Goal: Task Accomplishment & Management: Manage account settings

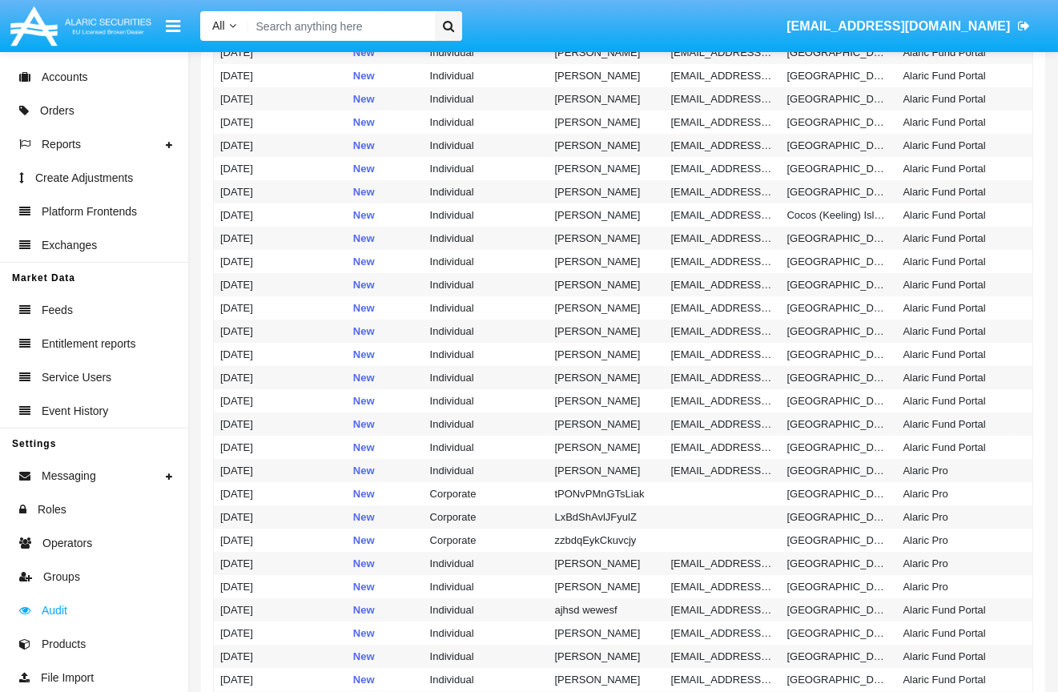
scroll to position [192, 0]
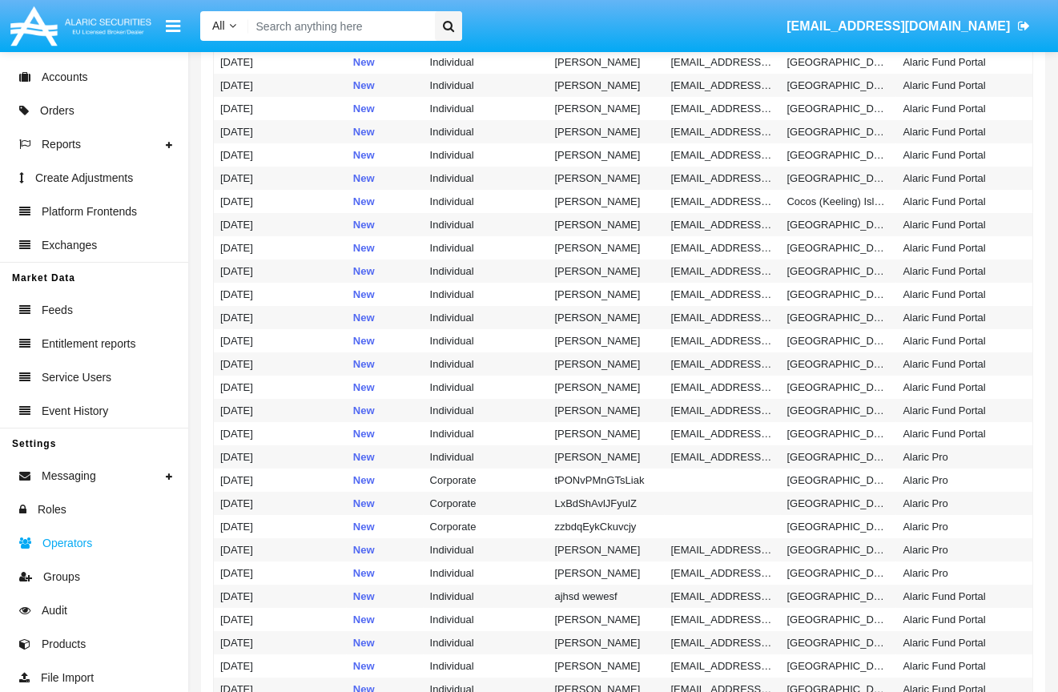
click at [62, 540] on span "Operators" at bounding box center [67, 543] width 50 height 17
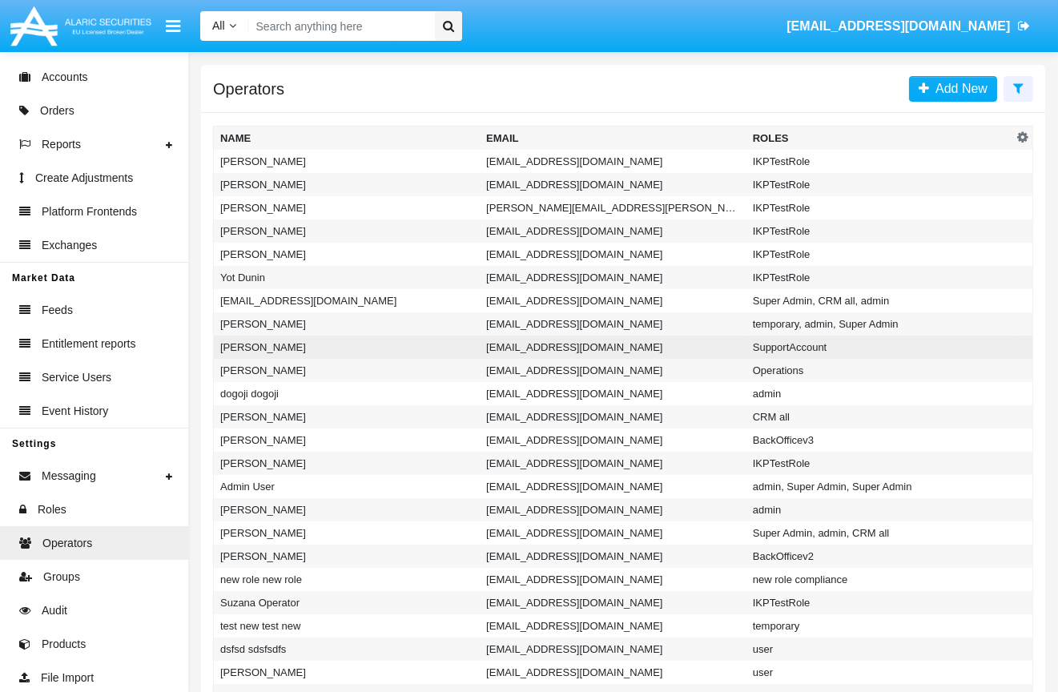
click at [589, 344] on td "[EMAIL_ADDRESS][DOMAIN_NAME]" at bounding box center [613, 347] width 267 height 23
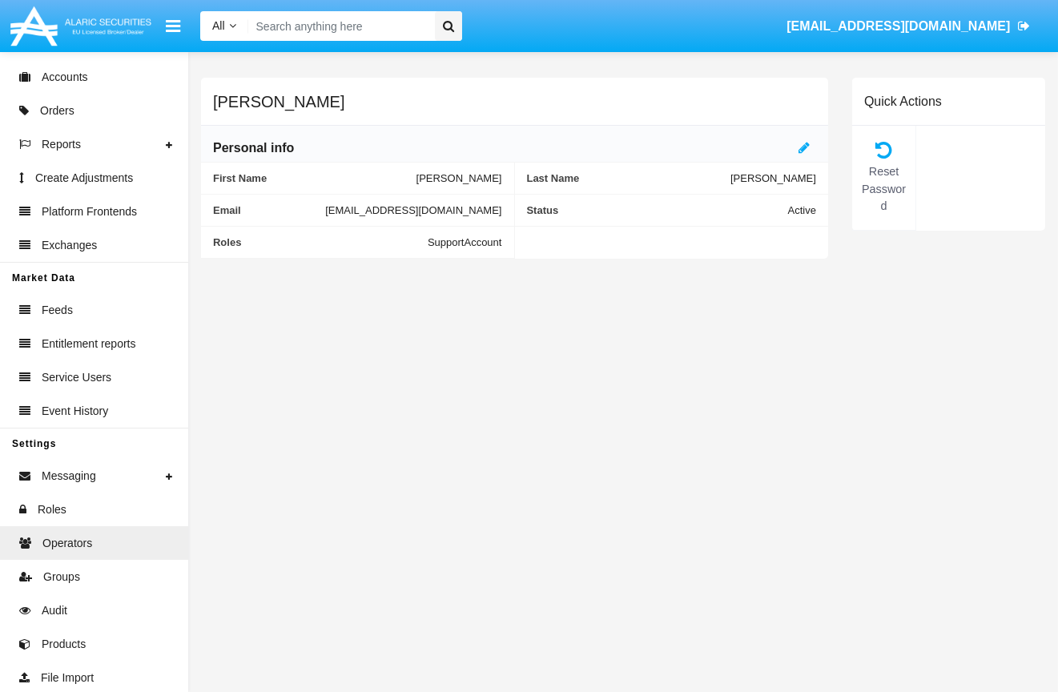
click at [325, 210] on span "[EMAIL_ADDRESS][DOMAIN_NAME]" at bounding box center [413, 210] width 176 height 12
copy span "[EMAIL_ADDRESS][DOMAIN_NAME]"
click at [666, 378] on div "[PERSON_NAME] Personal info First Name [PERSON_NAME] Last Name [PERSON_NAME] Em…" at bounding box center [623, 372] width 870 height 640
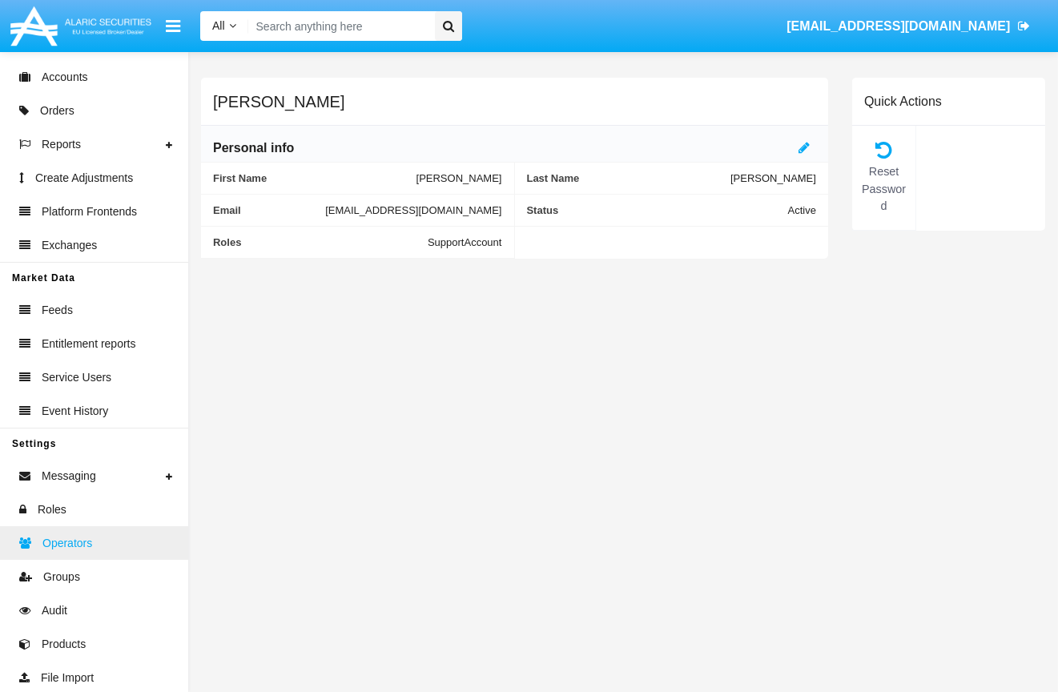
click at [103, 552] on link "Operators" at bounding box center [94, 543] width 188 height 34
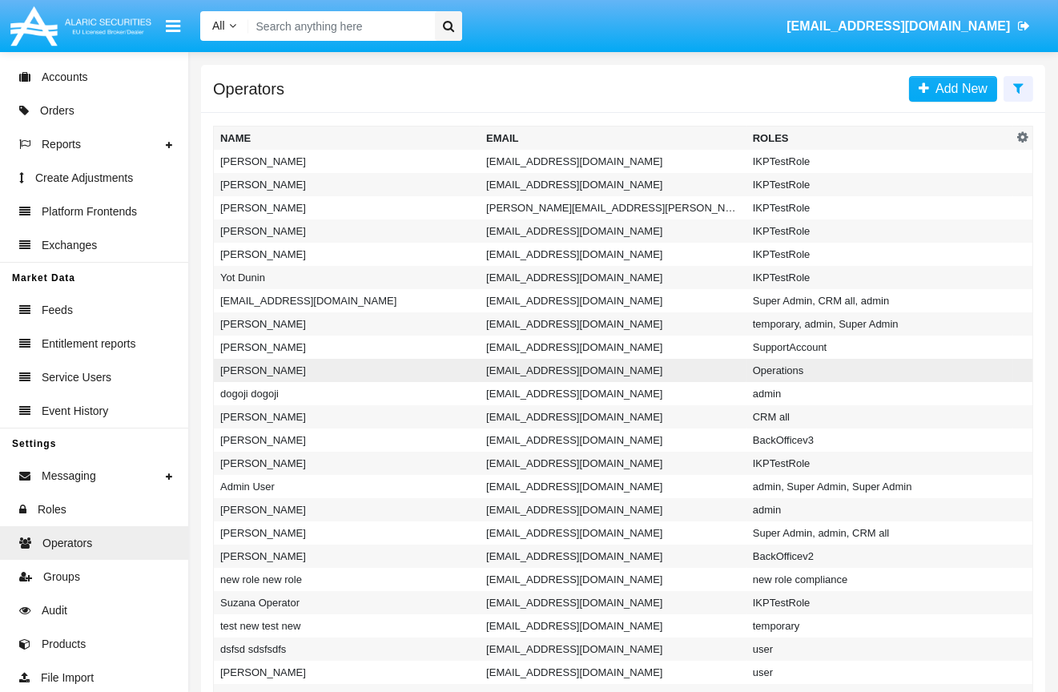
click at [478, 369] on td "[PERSON_NAME]" at bounding box center [347, 370] width 267 height 23
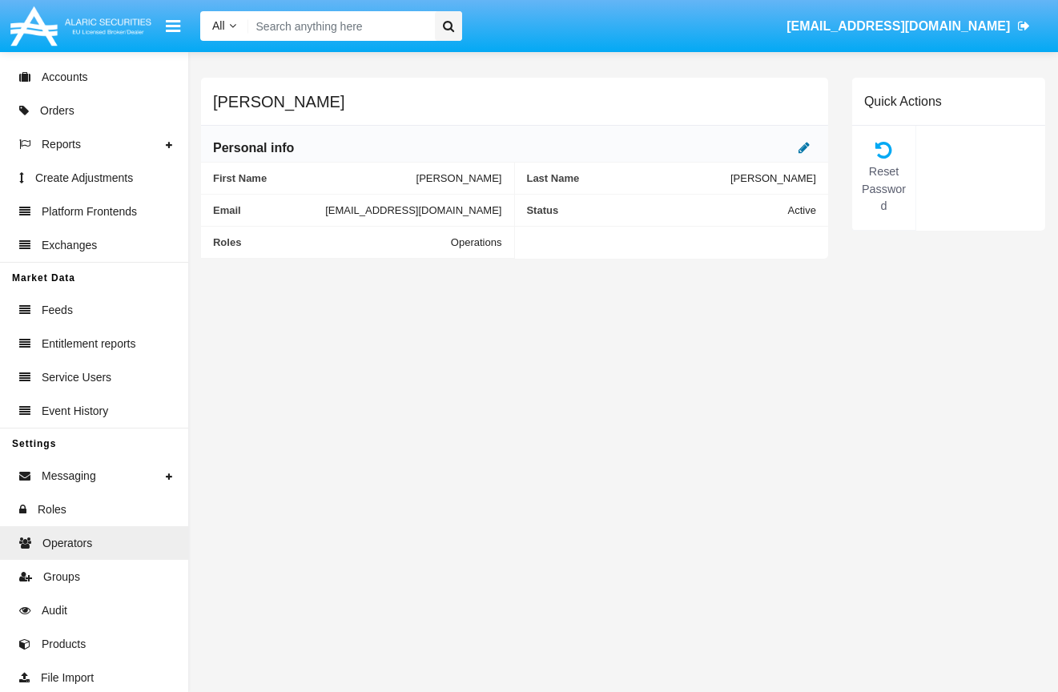
click at [807, 146] on icon at bounding box center [804, 147] width 11 height 13
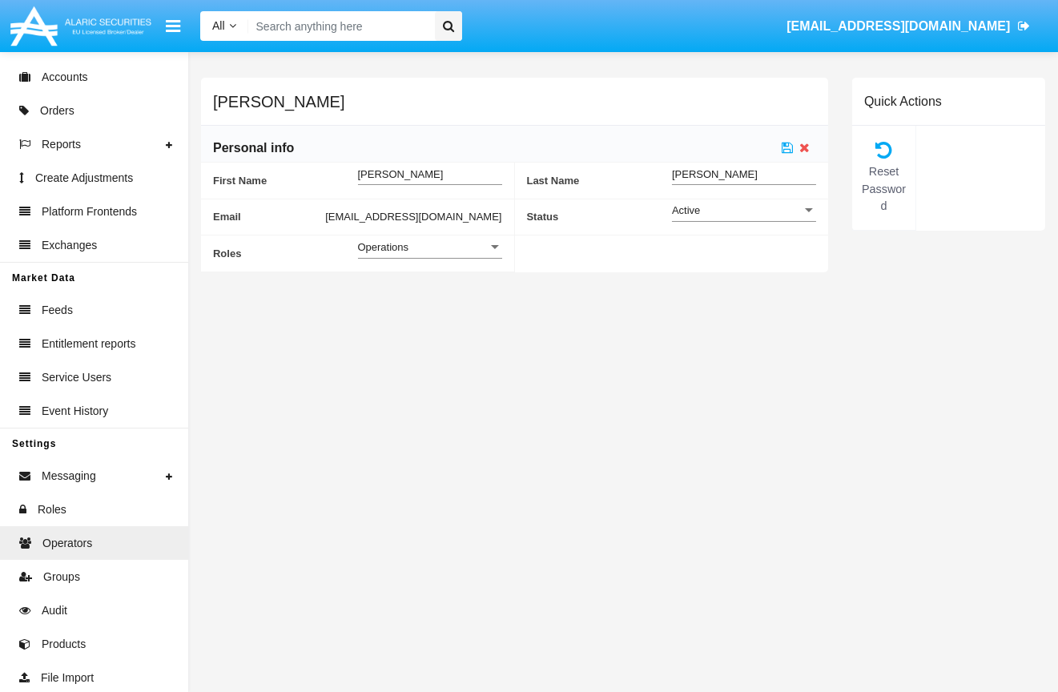
click at [444, 251] on div "Operations" at bounding box center [423, 247] width 130 height 14
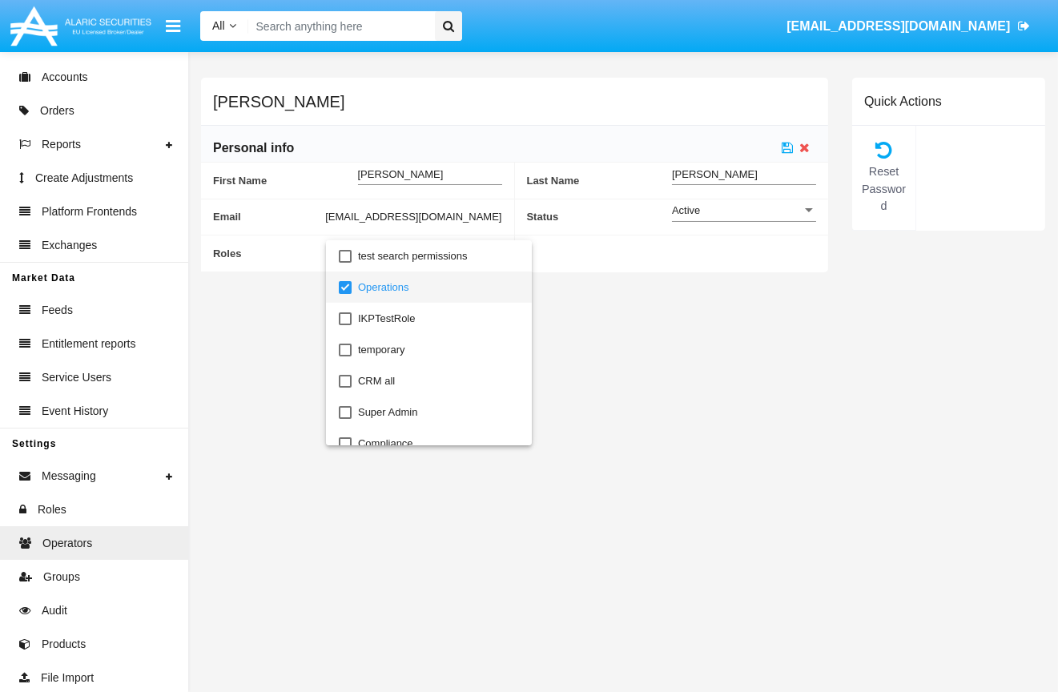
click at [342, 288] on mat-pseudo-checkbox at bounding box center [345, 287] width 13 height 13
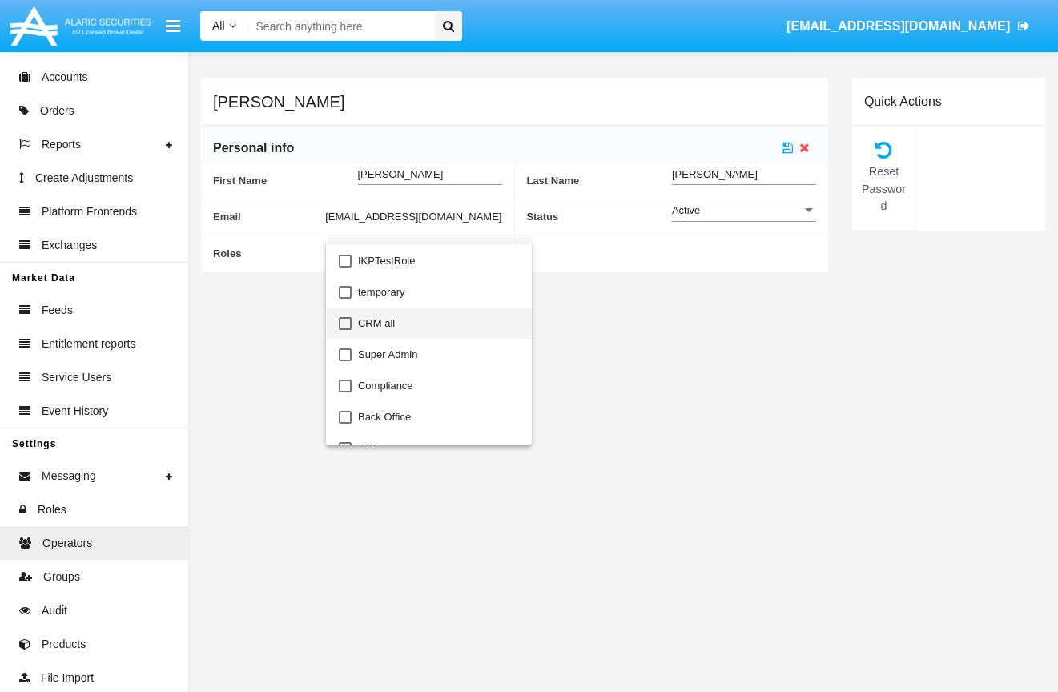
scroll to position [146, 0]
click at [396, 338] on span "Back Office" at bounding box center [438, 328] width 161 height 31
click at [650, 341] on div at bounding box center [529, 346] width 1058 height 692
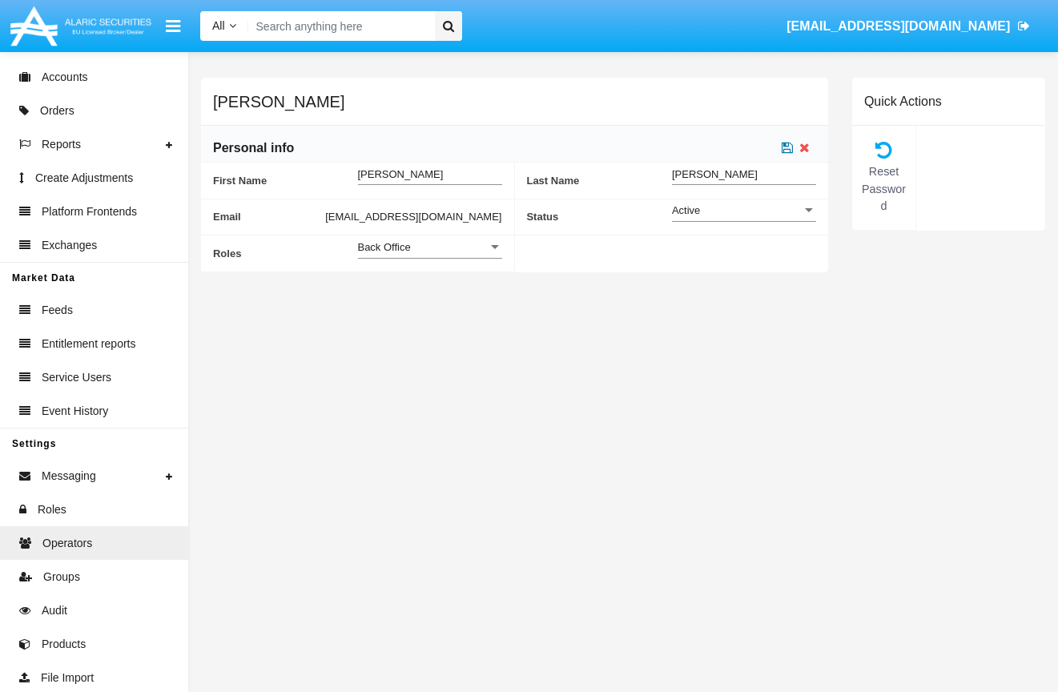
click at [787, 151] on icon at bounding box center [787, 147] width 11 height 13
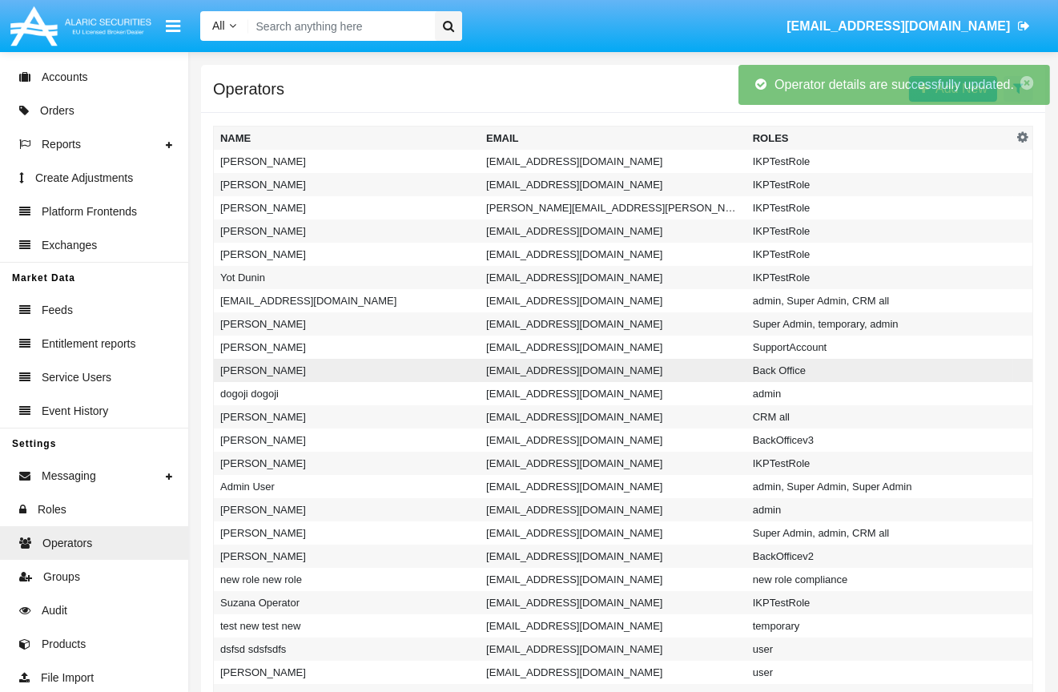
click at [557, 376] on td "[EMAIL_ADDRESS][DOMAIN_NAME]" at bounding box center [613, 370] width 267 height 23
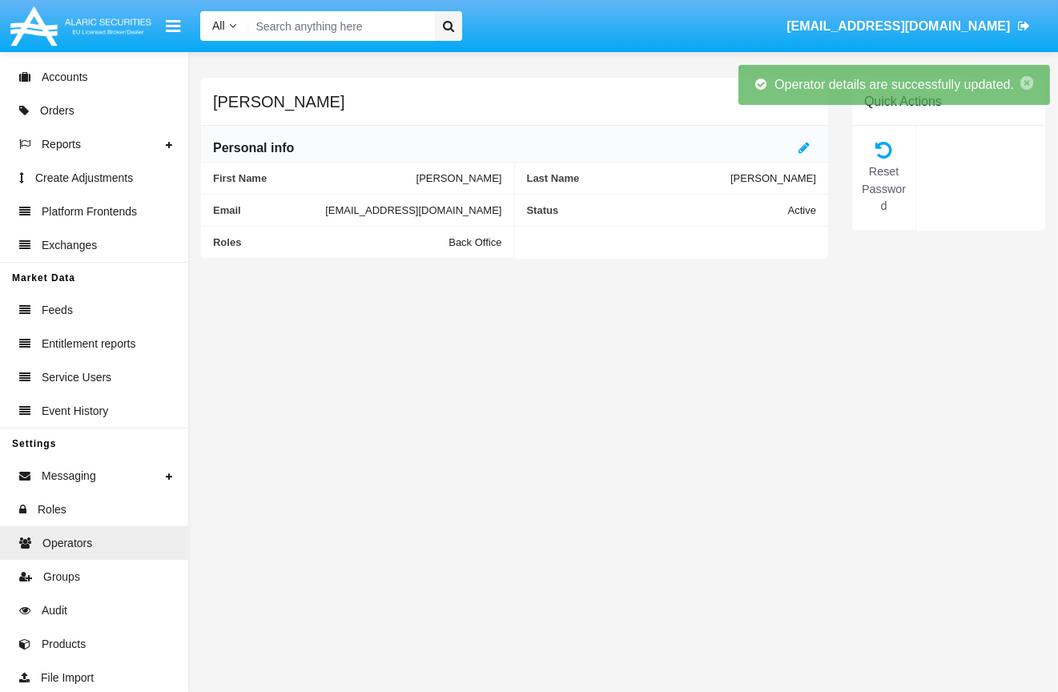
click at [325, 211] on span "[EMAIL_ADDRESS][DOMAIN_NAME]" at bounding box center [413, 210] width 176 height 12
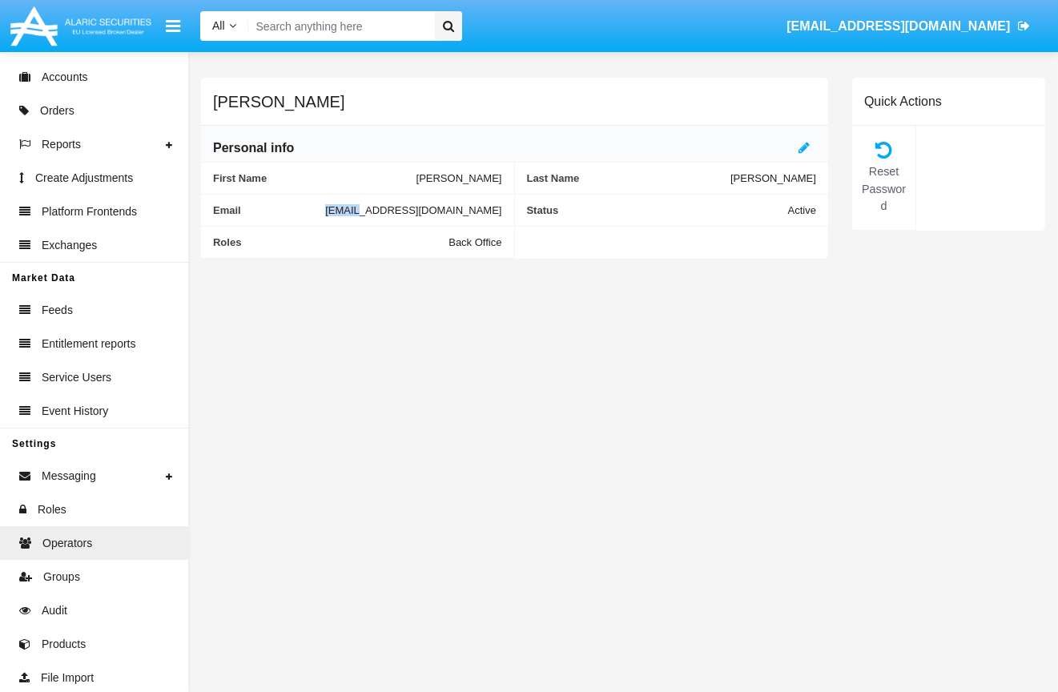
click at [325, 211] on span "[EMAIL_ADDRESS][DOMAIN_NAME]" at bounding box center [413, 210] width 176 height 12
copy span "[EMAIL_ADDRESS][DOMAIN_NAME]"
